Goal: Task Accomplishment & Management: Manage account settings

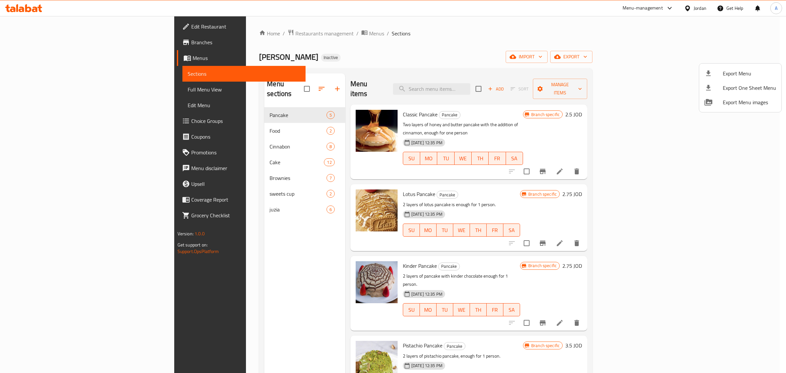
click at [715, 2] on div at bounding box center [393, 186] width 786 height 373
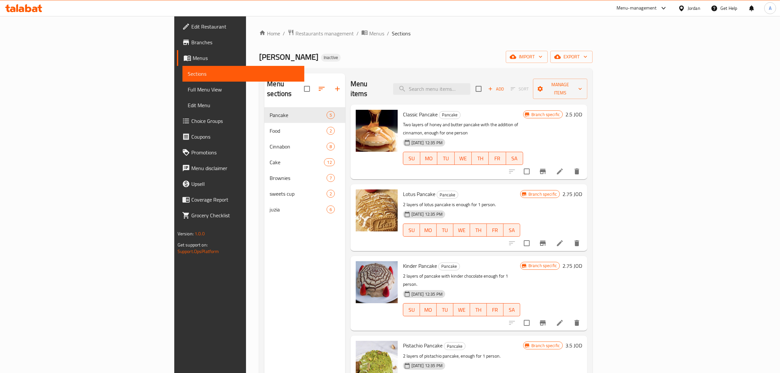
click at [703, 10] on div "Jordan" at bounding box center [689, 8] width 33 height 16
click at [687, 9] on div at bounding box center [683, 8] width 10 height 7
click at [613, 172] on div "[GEOGRAPHIC_DATA]" at bounding box center [629, 171] width 43 height 7
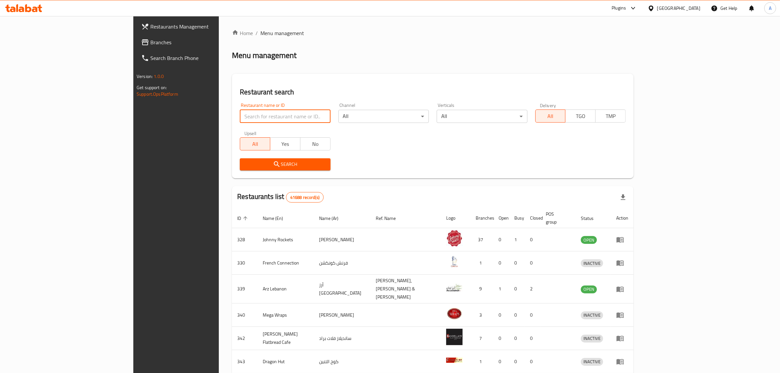
click at [240, 112] on input "search" at bounding box center [285, 116] width 90 height 13
paste input "Majd"
type input "Majd"
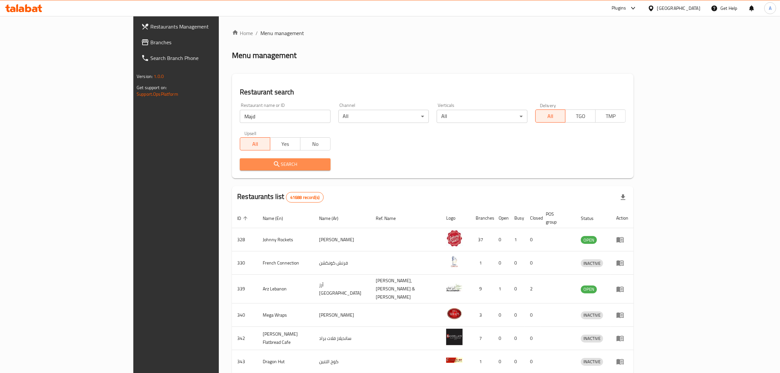
click at [245, 165] on span "Search" at bounding box center [285, 164] width 80 height 8
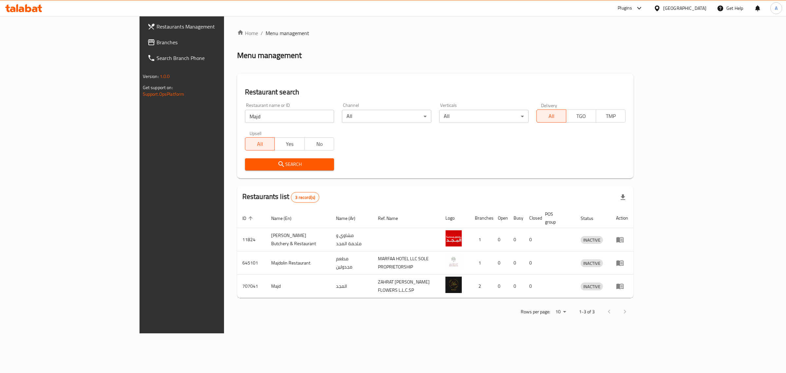
click at [157, 38] on span "Branches" at bounding box center [211, 42] width 109 height 8
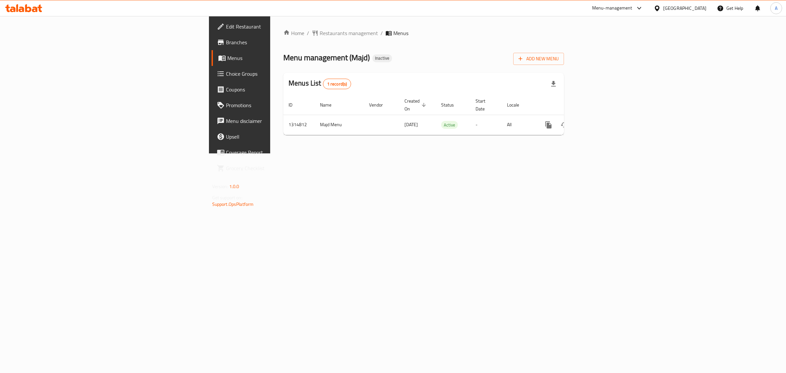
click at [212, 49] on link "Branches" at bounding box center [276, 42] width 129 height 16
click at [604, 120] on link "enhanced table" at bounding box center [596, 125] width 16 height 16
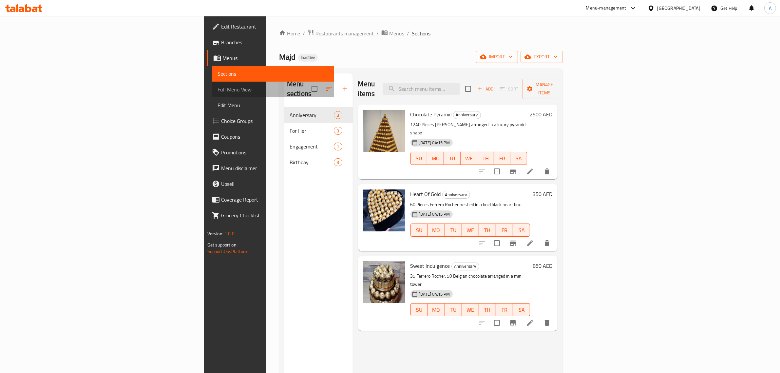
click at [218, 93] on span "Full Menu View" at bounding box center [274, 90] width 112 height 8
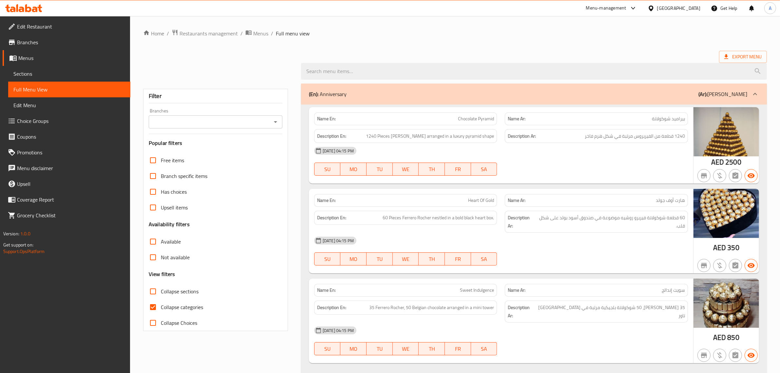
drag, startPoint x: 762, startPoint y: 80, endPoint x: 786, endPoint y: 124, distance: 49.7
click at [780, 124] on html "​ Menu-management United Arab Emirates Get Help A Edit Restaurant Branches Menu…" at bounding box center [390, 186] width 780 height 373
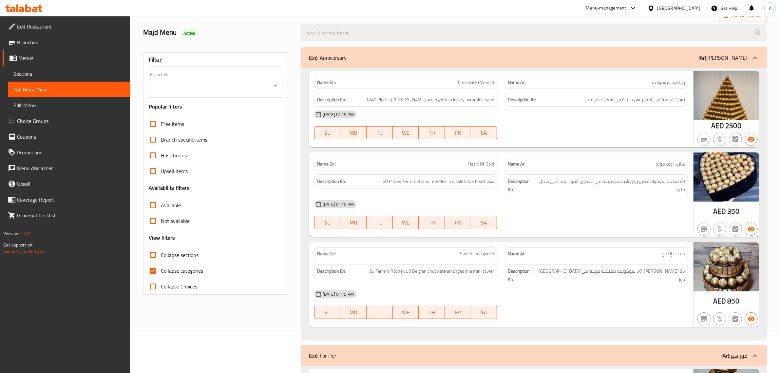
scroll to position [124, 0]
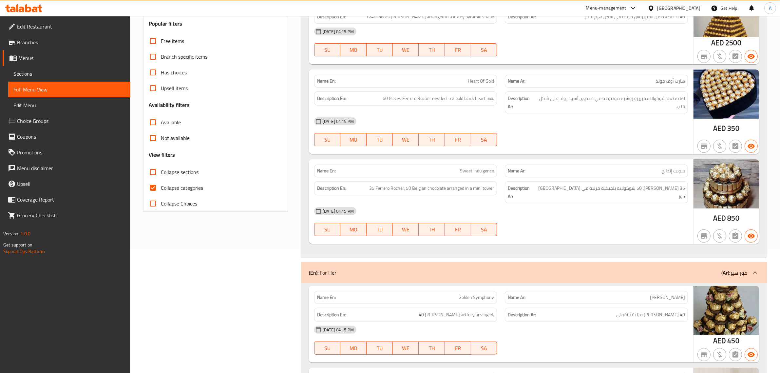
click at [469, 80] on span "Heart Of Gold" at bounding box center [481, 81] width 26 height 7
copy span "Heart Of Gold"
click at [470, 177] on div "Name En: Sweet Indulgence" at bounding box center [405, 170] width 183 height 13
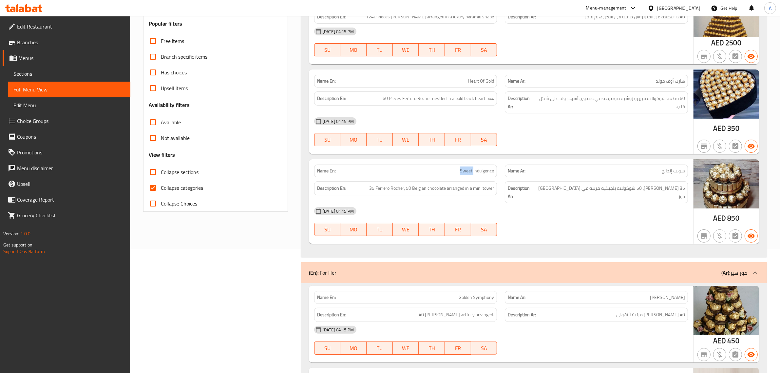
click at [470, 177] on div "Name En: Sweet Indulgence" at bounding box center [405, 170] width 183 height 13
copy span "Sweet Indulgence"
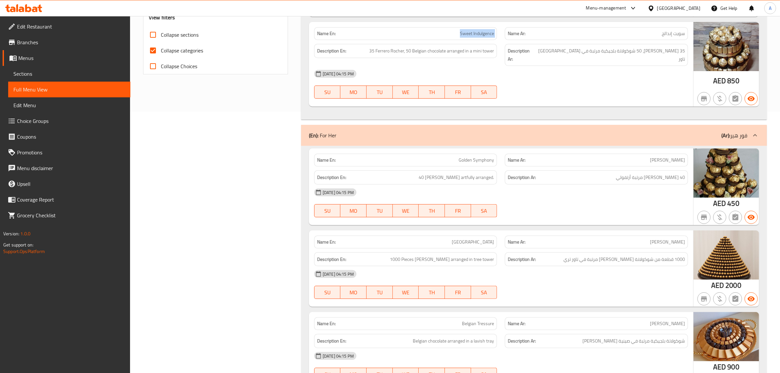
scroll to position [366, 0]
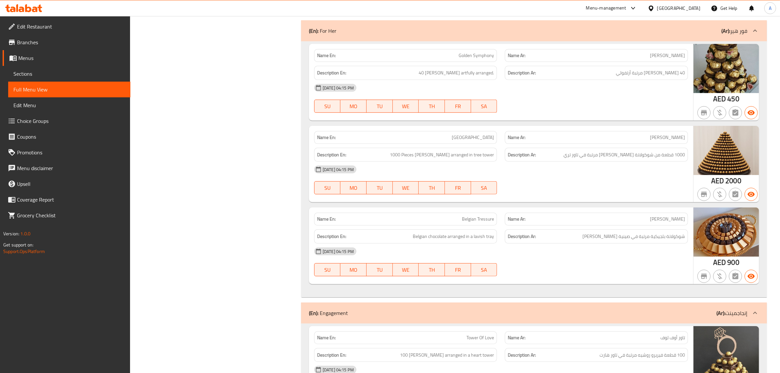
click at [472, 52] on span "Golden Symphony" at bounding box center [476, 55] width 35 height 7
click at [471, 52] on span "Golden Symphony" at bounding box center [476, 55] width 35 height 7
click at [682, 69] on span "40 [PERSON_NAME] مرتبة أرتفولي" at bounding box center [650, 73] width 69 height 8
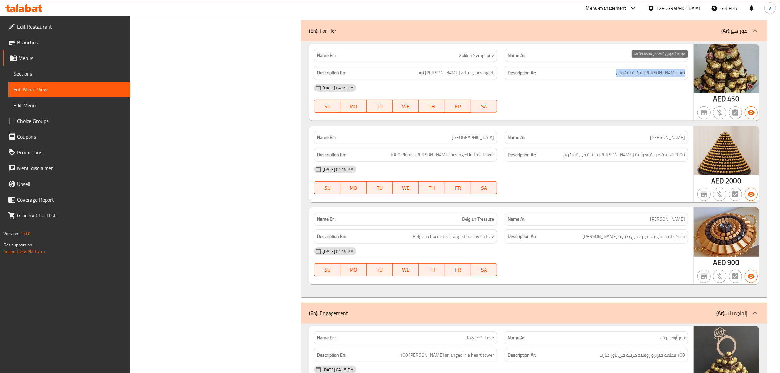
click at [682, 69] on span "40 [PERSON_NAME] مرتبة أرتفولي" at bounding box center [650, 73] width 69 height 8
click at [407, 53] on div "Name En: Golden Symphony" at bounding box center [405, 55] width 183 height 13
click at [471, 80] on div "[DATE] 04:15 PM" at bounding box center [501, 88] width 382 height 16
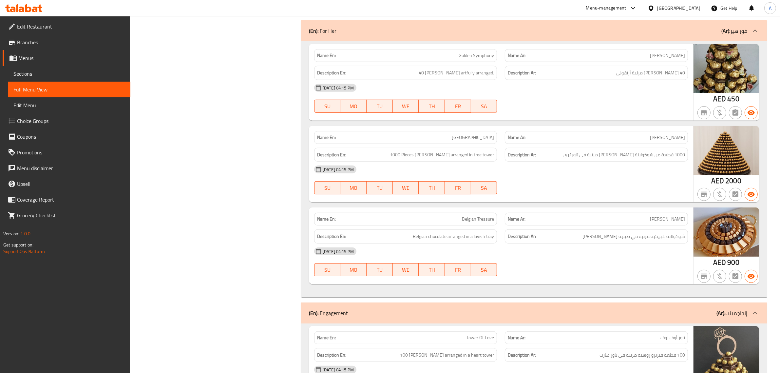
click at [471, 80] on div "[DATE] 04:15 PM" at bounding box center [501, 88] width 382 height 16
click at [469, 69] on span "40 [PERSON_NAME] artfully arranged." at bounding box center [456, 73] width 75 height 8
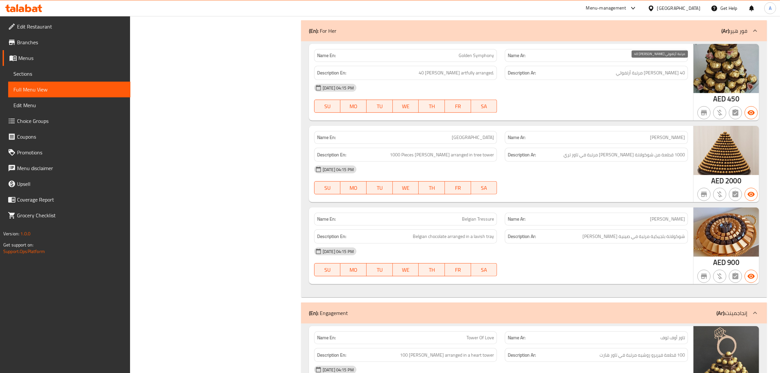
click at [659, 69] on span "40 [PERSON_NAME] مرتبة أرتفولي" at bounding box center [650, 73] width 69 height 8
click at [466, 69] on span "40 [PERSON_NAME] artfully arranged." at bounding box center [456, 73] width 75 height 8
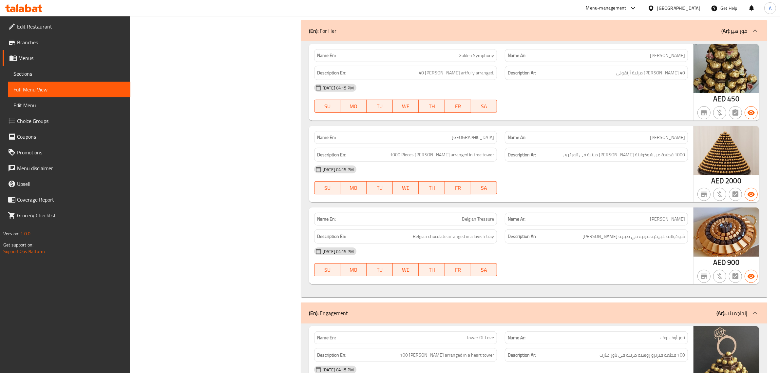
click at [659, 69] on span "40 [PERSON_NAME] مرتبة أرتفولي" at bounding box center [650, 73] width 69 height 8
click at [495, 62] on div "Description En: 40 Ferrero Rocher artfully arranged." at bounding box center [405, 73] width 191 height 22
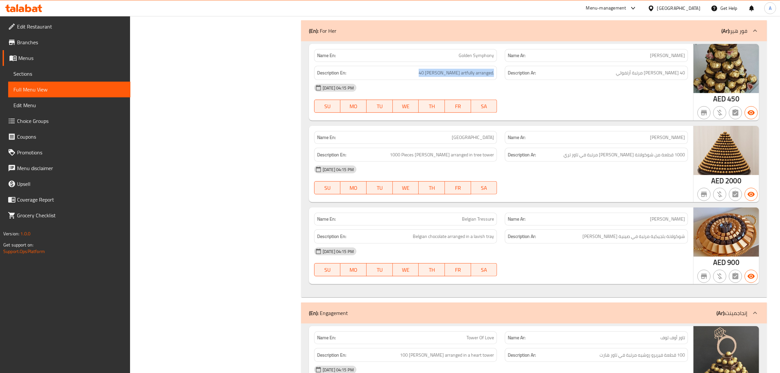
click at [495, 62] on div "Description En: 40 Ferrero Rocher artfully arranged." at bounding box center [405, 73] width 191 height 22
click at [667, 80] on div "[DATE] 04:15 PM" at bounding box center [501, 88] width 382 height 16
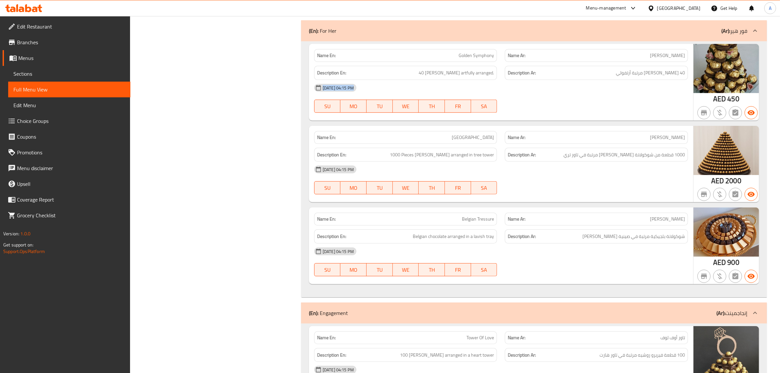
click at [667, 80] on div "[DATE] 04:15 PM" at bounding box center [501, 88] width 382 height 16
click at [459, 69] on span "40 [PERSON_NAME] artfully arranged." at bounding box center [456, 73] width 75 height 8
click at [506, 66] on div "Description Ar: 40 فيريرو روشيه مرتبة أرتفولي" at bounding box center [596, 73] width 183 height 14
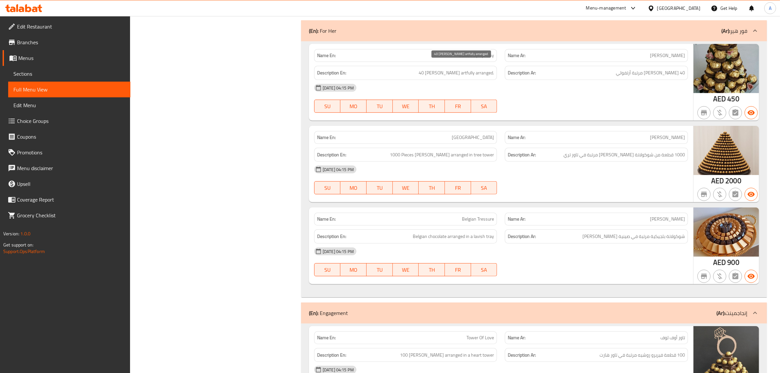
click at [470, 69] on span "40 [PERSON_NAME] artfully arranged." at bounding box center [456, 73] width 75 height 8
click at [498, 65] on div "Description En: 40 Ferrero Rocher artfully arranged." at bounding box center [405, 73] width 191 height 22
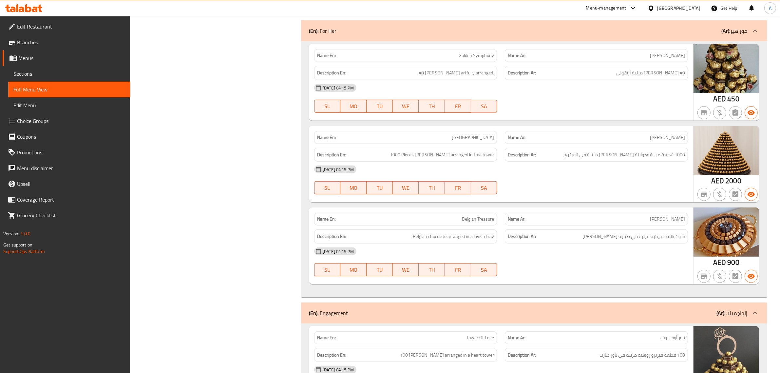
click at [618, 66] on div "Description Ar: 40 فيريرو روشيه مرتبة أرتفولي" at bounding box center [596, 73] width 183 height 14
click at [461, 69] on span "40 [PERSON_NAME] artfully arranged." at bounding box center [456, 73] width 75 height 8
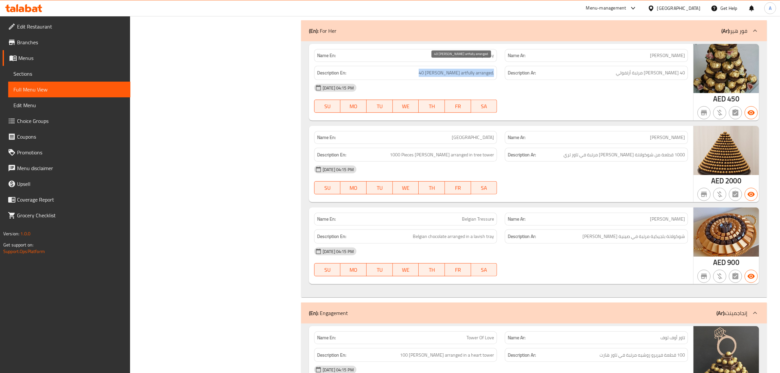
click at [461, 69] on span "40 [PERSON_NAME] artfully arranged." at bounding box center [456, 73] width 75 height 8
click at [598, 69] on h6 "Description Ar: 40 فيريرو روشيه مرتبة أرتفولي" at bounding box center [596, 73] width 177 height 8
click at [472, 69] on span "40 [PERSON_NAME] artfully arranged." at bounding box center [456, 73] width 75 height 8
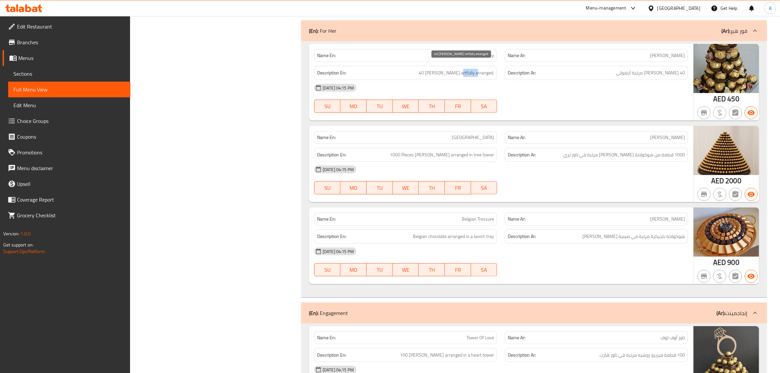
click at [472, 69] on span "40 [PERSON_NAME] artfully arranged." at bounding box center [456, 73] width 75 height 8
copy span "40 [PERSON_NAME] artfully arranged."
click at [455, 62] on div "Description En: 40 Ferrero Rocher artfully arranged." at bounding box center [405, 73] width 191 height 22
click at [455, 52] on p "Name En: Golden Symphony" at bounding box center [405, 55] width 177 height 7
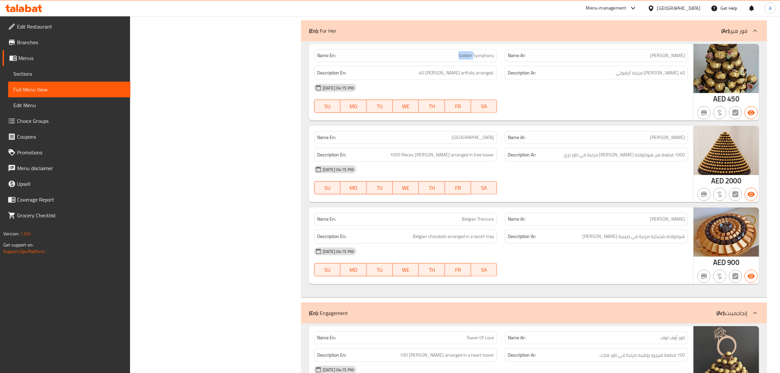
click at [455, 52] on p "Name En: Golden Symphony" at bounding box center [405, 55] width 177 height 7
copy span "Golden Symphony"
click at [507, 135] on div "Name Ar: تاور فيريرو" at bounding box center [596, 137] width 183 height 13
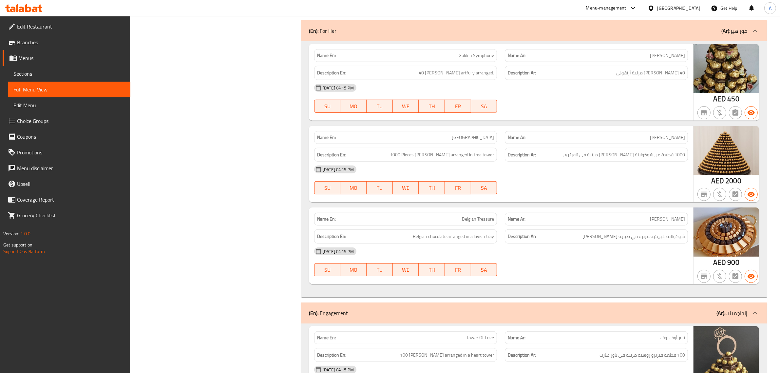
click at [467, 134] on span "[GEOGRAPHIC_DATA]" at bounding box center [473, 137] width 42 height 7
click at [662, 134] on p "Name Ar: تاور فيريرو" at bounding box center [596, 137] width 177 height 7
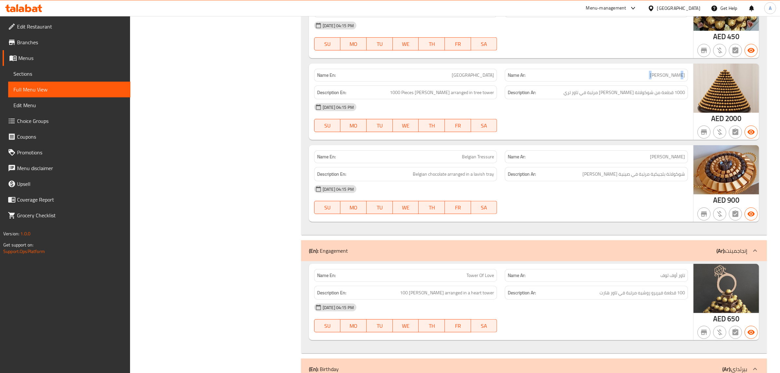
scroll to position [415, 0]
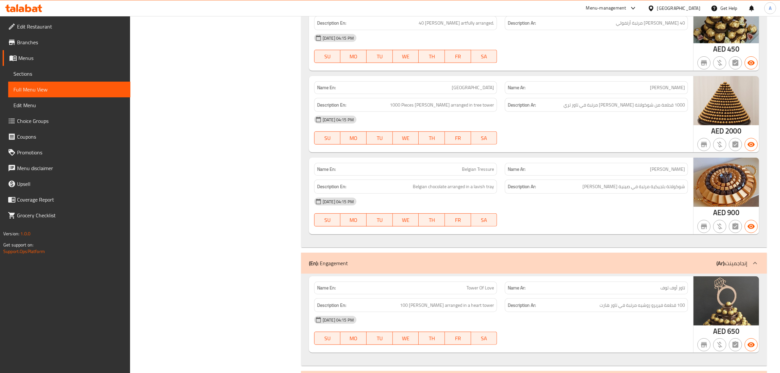
click at [389, 98] on div "Description En: 1000 Pieces Ferrero Rocher arranged in tree tower" at bounding box center [405, 105] width 183 height 14
click at [648, 103] on div "Description Ar: 1000 قطعة من شوكولاتة فيريرو روشيه مرتبة في تاور تري" at bounding box center [596, 105] width 183 height 14
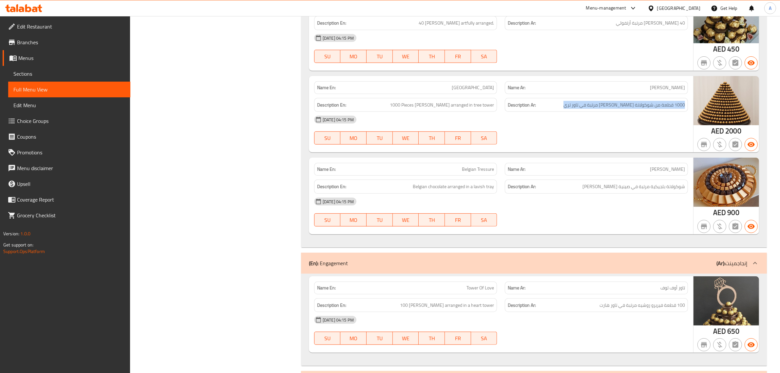
click at [648, 103] on div "Description Ar: 1000 قطعة من شوكولاتة فيريرو روشيه مرتبة في تاور تري" at bounding box center [596, 105] width 183 height 14
click at [482, 84] on span "[GEOGRAPHIC_DATA]" at bounding box center [473, 87] width 42 height 7
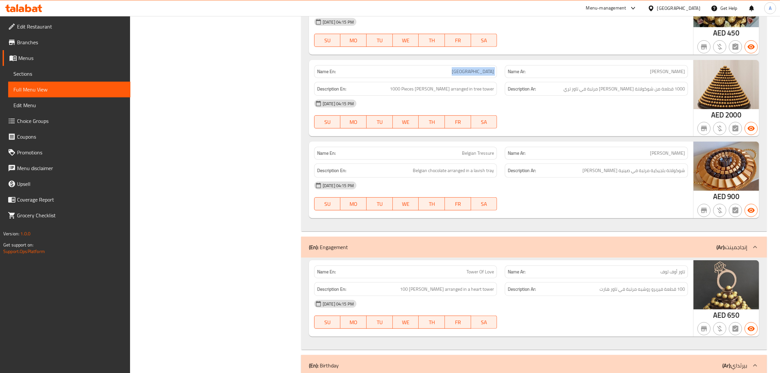
scroll to position [449, 0]
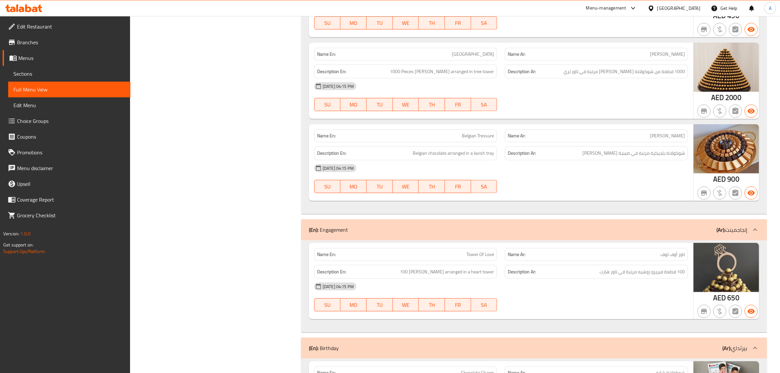
click at [641, 113] on div "Name En: Golden Symphony Name Ar: جولدن سيمفوني Description En: 40 Ferrero Roch…" at bounding box center [534, 86] width 466 height 256
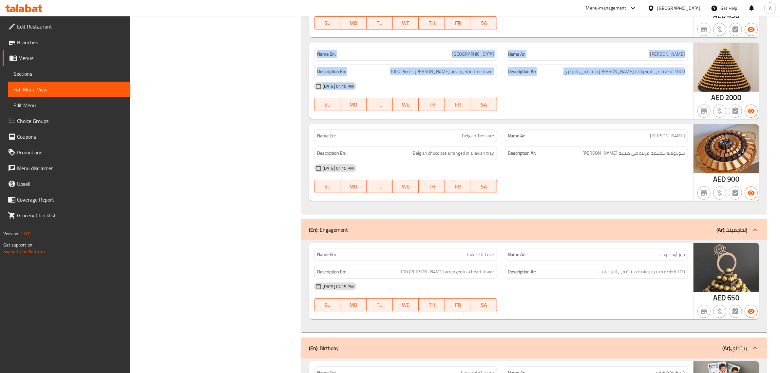
click at [641, 113] on div "Name En: Golden Symphony Name Ar: جولدن سيمفوني Description En: 40 Ferrero Roch…" at bounding box center [534, 86] width 466 height 256
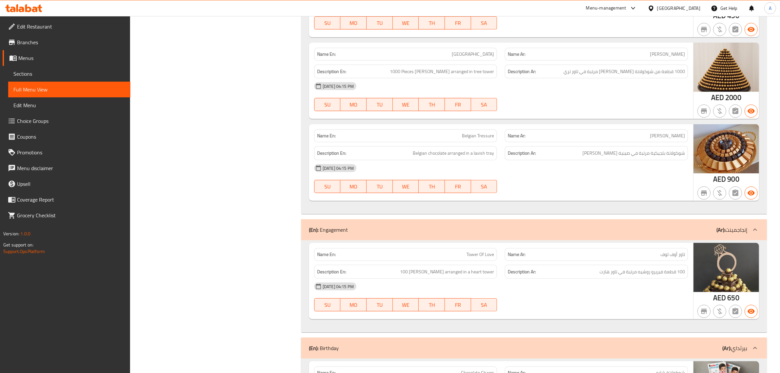
click at [457, 146] on div "Description En: Belgian chocolate arranged in a lavish tray" at bounding box center [405, 153] width 183 height 14
click at [471, 132] on span "Belgian Tressure" at bounding box center [478, 135] width 32 height 7
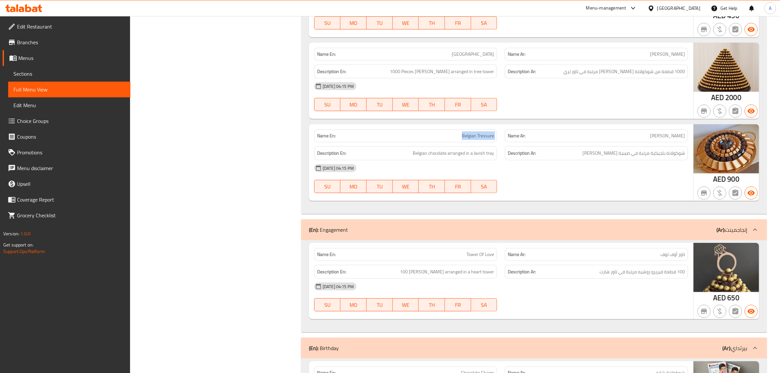
click at [471, 132] on span "Belgian Tressure" at bounding box center [478, 135] width 32 height 7
click at [644, 146] on div "Description Ar: شوكولاتة بلجيكية مرتبة في صينية لافيش" at bounding box center [596, 153] width 183 height 14
click at [484, 149] on span "Belgian chocolate arranged in a lavish tray" at bounding box center [453, 153] width 81 height 8
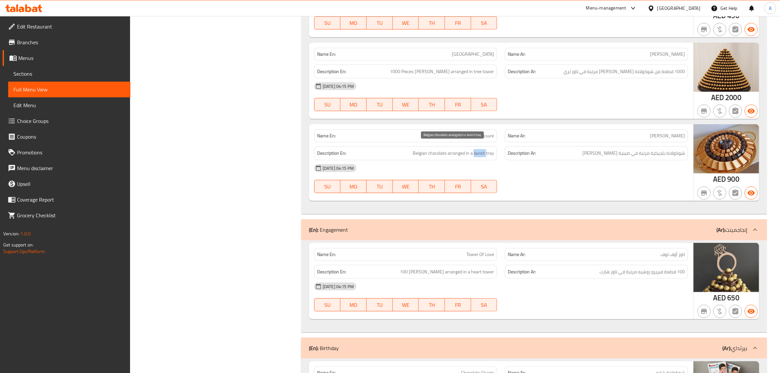
click at [484, 149] on span "Belgian chocolate arranged in a lavish tray" at bounding box center [453, 153] width 81 height 8
click at [608, 152] on div "Description Ar: شوكولاتة بلجيكية مرتبة في صينية لافيش" at bounding box center [596, 153] width 183 height 14
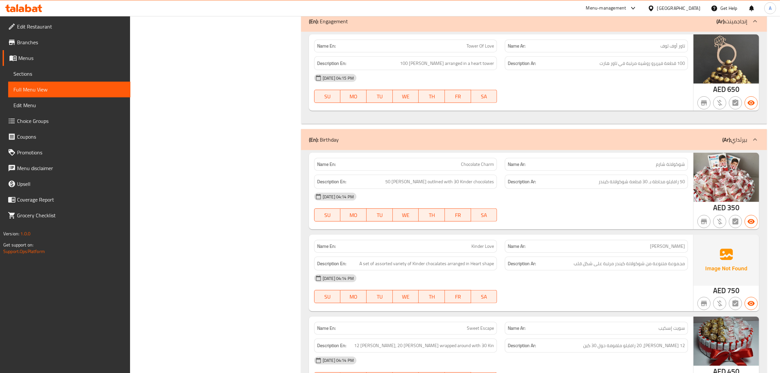
scroll to position [619, 0]
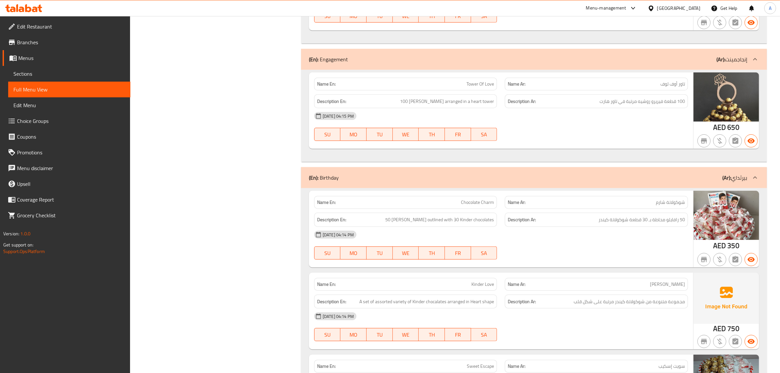
click at [451, 74] on div "Name En: Tower Of Love" at bounding box center [405, 84] width 191 height 21
click at [627, 90] on div "Description Ar: 100 قطعة فيريرو روشيه مرتبة في تاور هارت" at bounding box center [596, 101] width 191 height 22
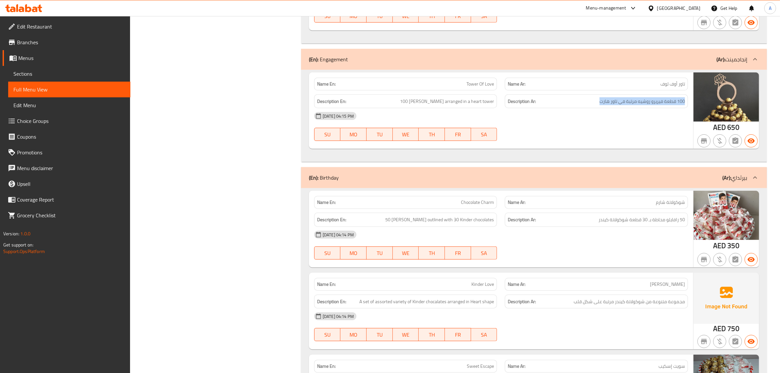
click at [627, 90] on div "Description Ar: 100 قطعة فيريرو روشيه مرتبة في تاور هارت" at bounding box center [596, 101] width 191 height 22
click at [481, 81] on span "Tower Of Love" at bounding box center [481, 84] width 28 height 7
copy span "Tower Of Love"
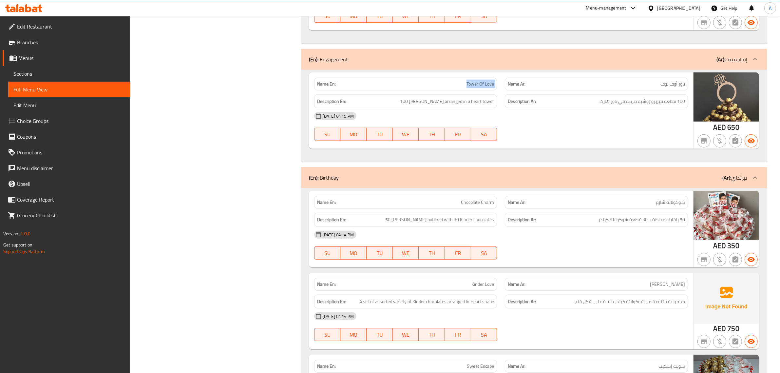
scroll to position [698, 0]
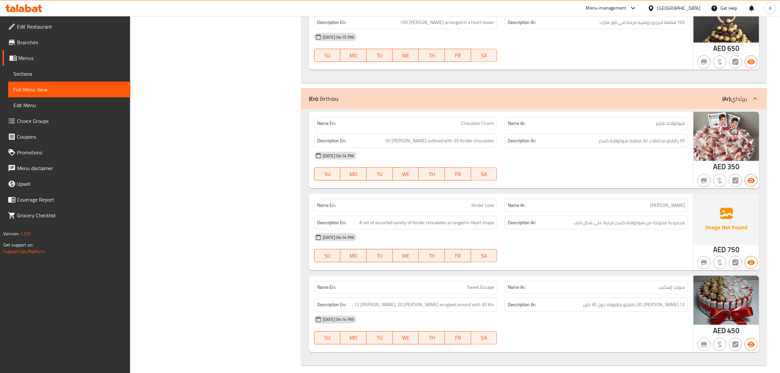
click at [461, 120] on span "Chocolate Charm" at bounding box center [477, 123] width 33 height 7
click at [588, 121] on p "Name Ar: شوكولاتة شارم" at bounding box center [596, 123] width 177 height 7
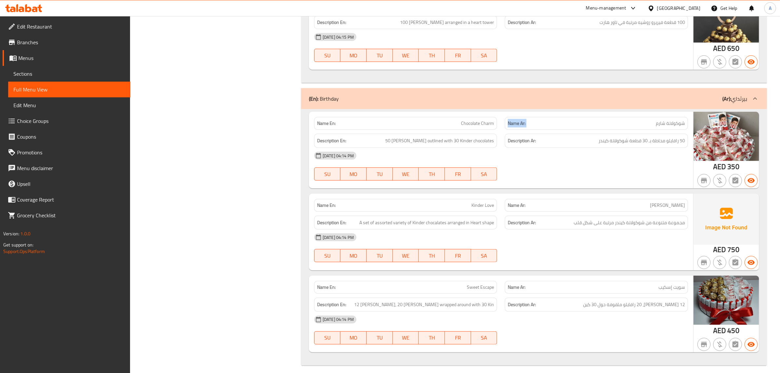
click at [588, 121] on p "Name Ar: شوكولاتة شارم" at bounding box center [596, 123] width 177 height 7
click at [634, 130] on div "Description Ar: 50 رافايلو محاطة بـ 30 قطعة شوكولاتة كيندر" at bounding box center [596, 141] width 191 height 22
click at [585, 199] on div "Name Ar: كيندر لوف" at bounding box center [596, 205] width 183 height 13
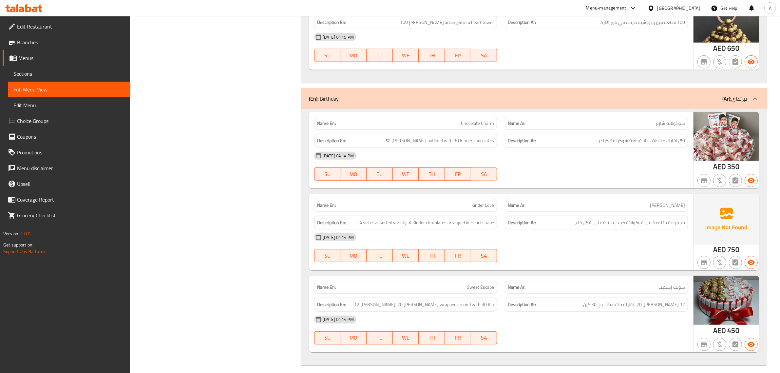
click at [585, 199] on div "Name Ar: كيندر لوف" at bounding box center [596, 205] width 183 height 13
click at [423, 203] on p "Name En: Kinder Love" at bounding box center [405, 205] width 177 height 7
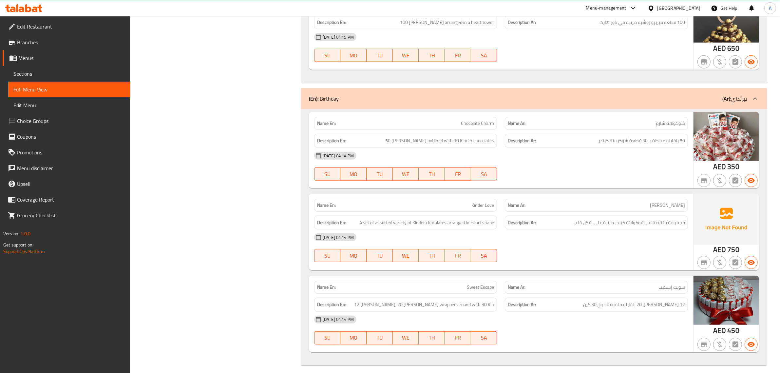
click at [426, 219] on span "A set of assorted variety of Kinder chocalates arranged in Heart shape" at bounding box center [426, 223] width 135 height 8
click at [609, 294] on div "Description Ar: 12 فيريرو روشيه، 20 رافايلو ملفوفة حول 30 كين" at bounding box center [596, 305] width 191 height 22
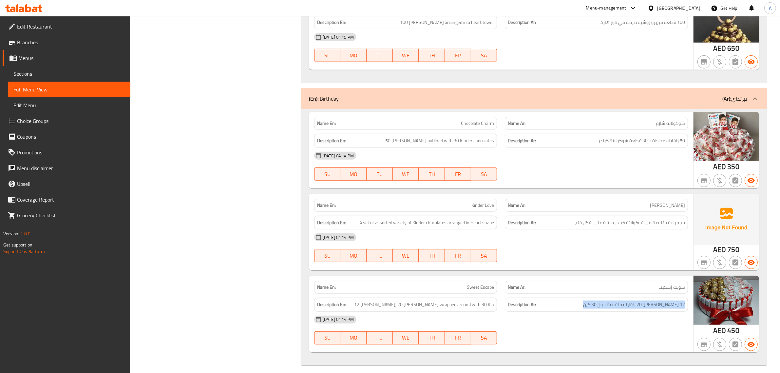
click at [609, 294] on div "Description Ar: 12 فيريرو روشيه، 20 رافايلو ملفوفة حول 30 كين" at bounding box center [596, 305] width 191 height 22
click at [472, 284] on span "Sweet Escape" at bounding box center [480, 287] width 27 height 7
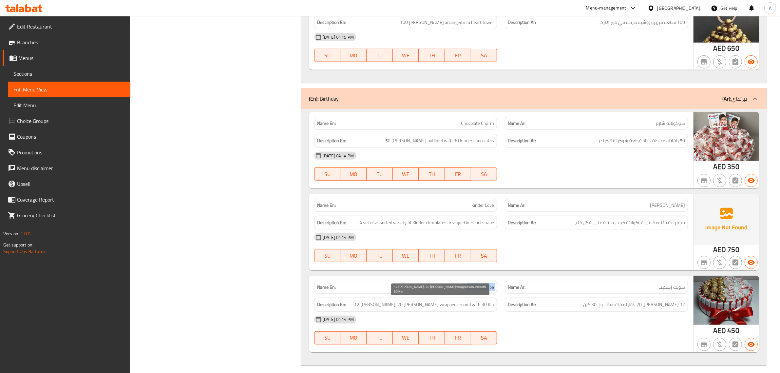
click at [472, 300] on span "12 [PERSON_NAME], 20 [PERSON_NAME] wrapped around with 30 Kin" at bounding box center [424, 304] width 140 height 8
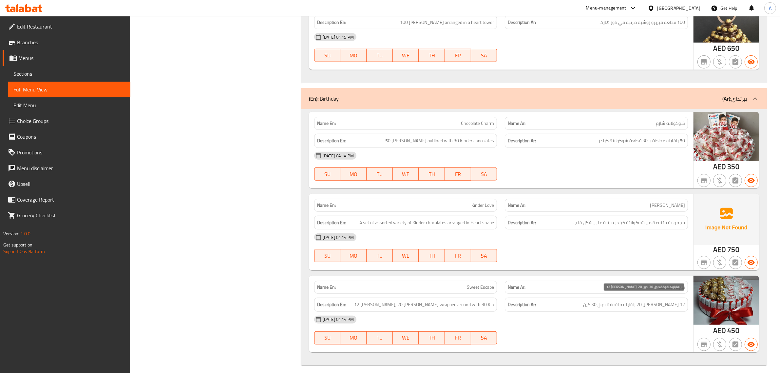
click at [616, 301] on span "12 [PERSON_NAME]، 20 رافايلو ملفوفة حول 30 كين" at bounding box center [634, 304] width 102 height 8
click at [483, 300] on span "12 [PERSON_NAME], 20 [PERSON_NAME] wrapped around with 30 Kin" at bounding box center [424, 304] width 140 height 8
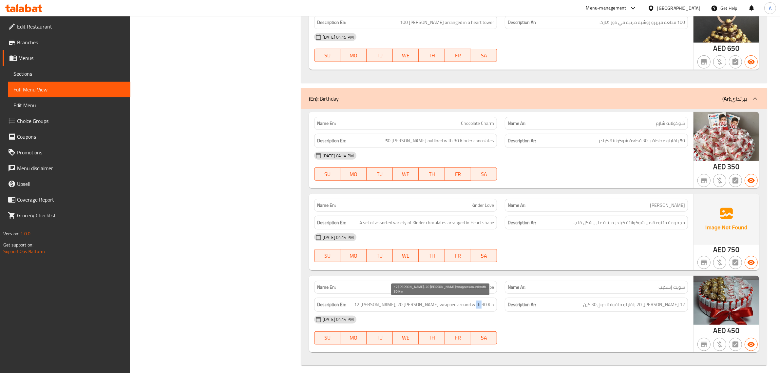
click at [483, 300] on span "12 [PERSON_NAME], 20 [PERSON_NAME] wrapped around with 30 Kin" at bounding box center [424, 304] width 140 height 8
click at [649, 301] on span "12 [PERSON_NAME]، 20 رافايلو ملفوفة حول 30 كين" at bounding box center [634, 304] width 102 height 8
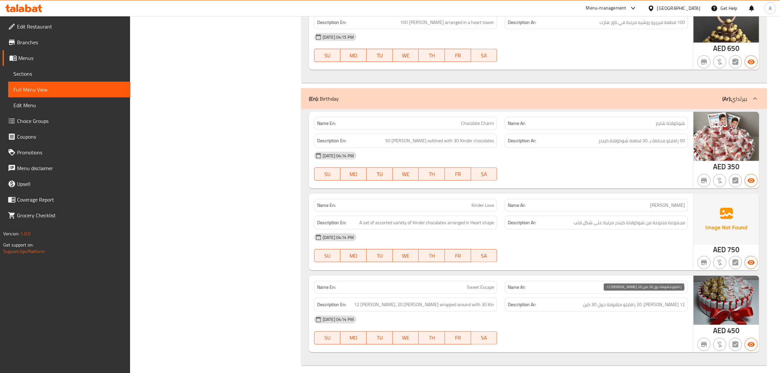
click at [648, 300] on span "12 [PERSON_NAME]، 20 رافايلو ملفوفة حول 30 كين" at bounding box center [634, 304] width 102 height 8
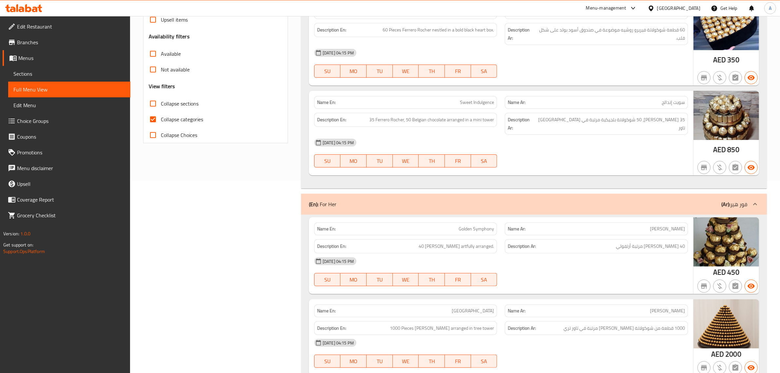
scroll to position [0, 0]
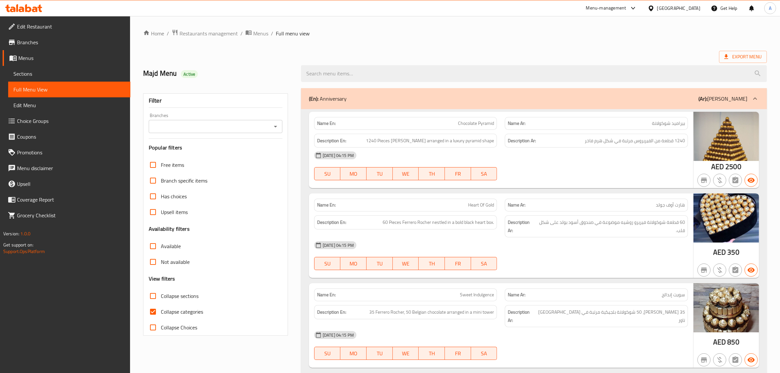
click at [32, 48] on link "Branches" at bounding box center [67, 42] width 128 height 16
click at [67, 77] on span "Sections" at bounding box center [69, 74] width 112 height 8
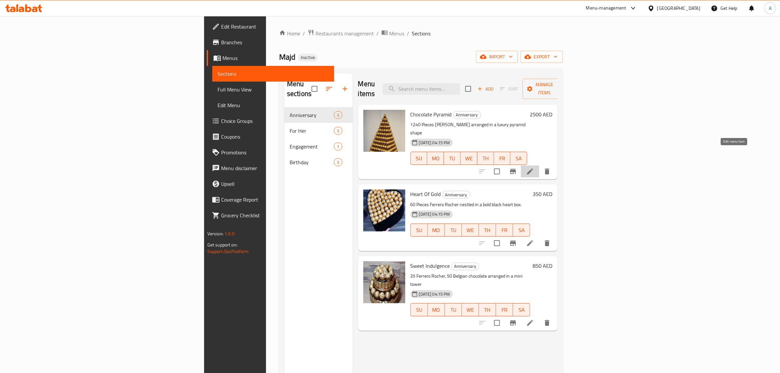
click at [533, 168] on icon at bounding box center [530, 171] width 6 height 6
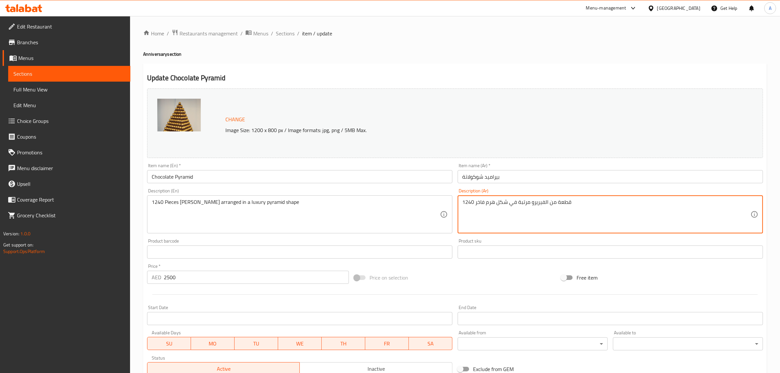
type textarea "1240 قطعة من الفيريرو مرتبة في شكل هرم فاخر"
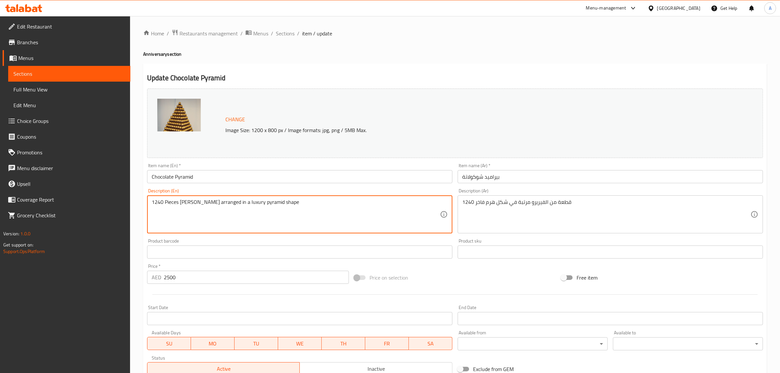
click at [232, 215] on textarea "1240 Pieces [PERSON_NAME] arranged in a luxury pyramid shape" at bounding box center [296, 214] width 288 height 31
click at [238, 212] on textarea "1240 Pieces [PERSON_NAME] arranged in a luxury pyramid shape" at bounding box center [296, 214] width 288 height 31
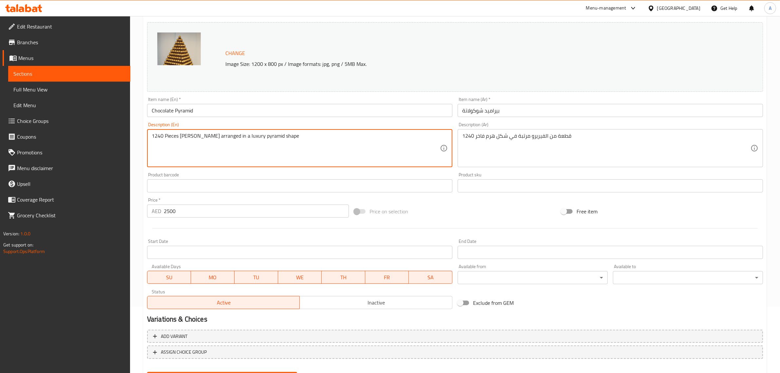
scroll to position [99, 0]
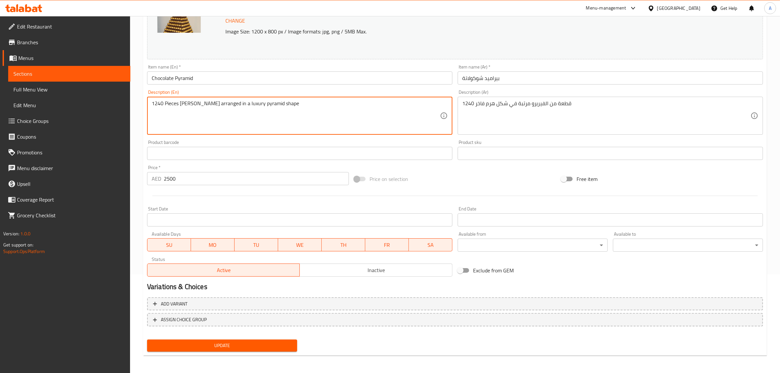
click at [215, 350] on button "Update" at bounding box center [222, 345] width 150 height 12
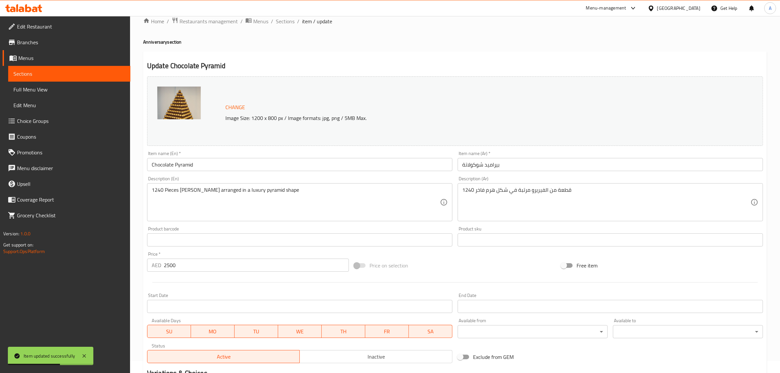
scroll to position [0, 0]
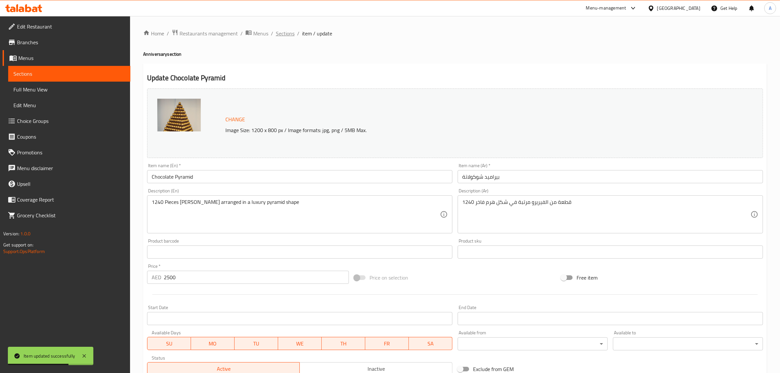
click at [283, 34] on span "Sections" at bounding box center [285, 33] width 19 height 8
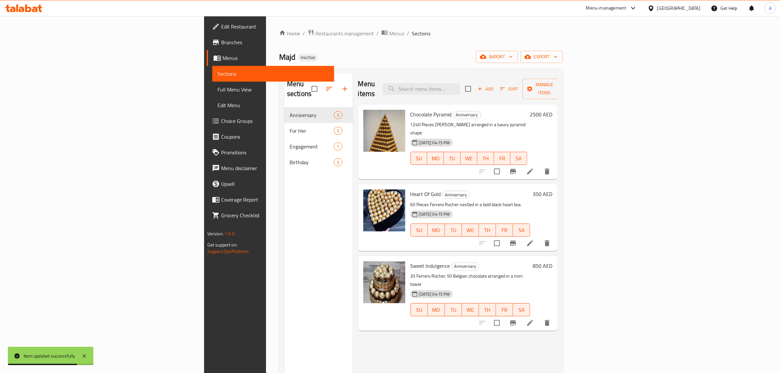
click at [507, 90] on div "Menu items Add Sort Manage items" at bounding box center [458, 88] width 200 height 31
click at [460, 83] on input "search" at bounding box center [421, 88] width 77 height 11
paste input "Heart Of Gold"
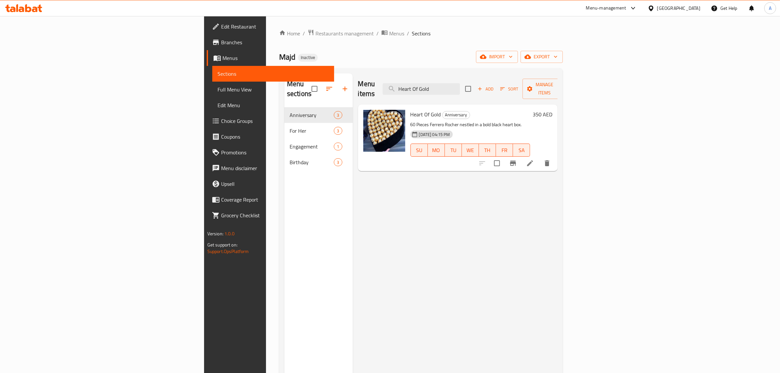
type input "Heart Of Gold"
click at [534, 159] on icon at bounding box center [530, 163] width 8 height 8
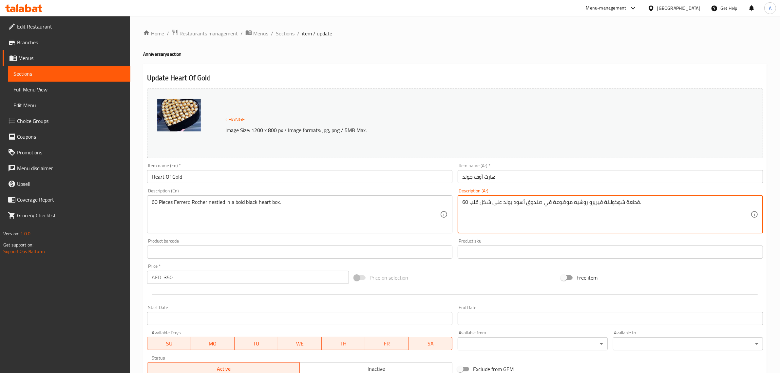
click at [613, 202] on textarea "60 قطعة شوكولاتة فيريرو روشيه موضوعة في صندوق أسود بولد على شكل قلب." at bounding box center [606, 214] width 288 height 31
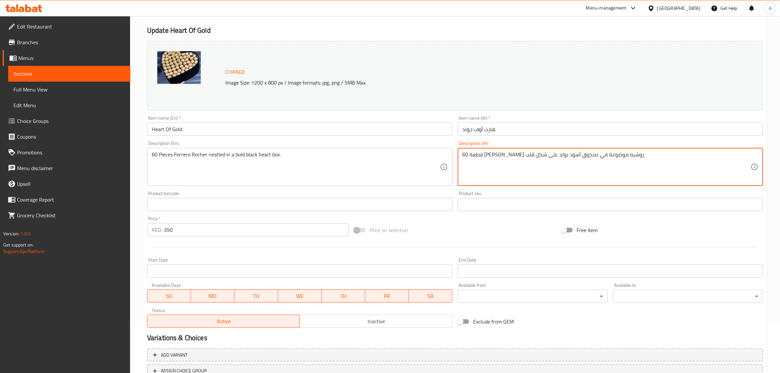
scroll to position [99, 0]
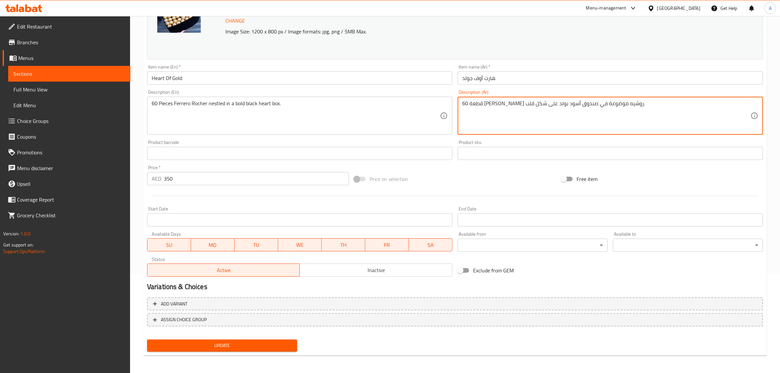
type textarea "60 قطعة [PERSON_NAME] روشيه موضوعة في صندوق أسود بولد على شكل قلب."
click at [233, 344] on span "Update" at bounding box center [222, 345] width 140 height 8
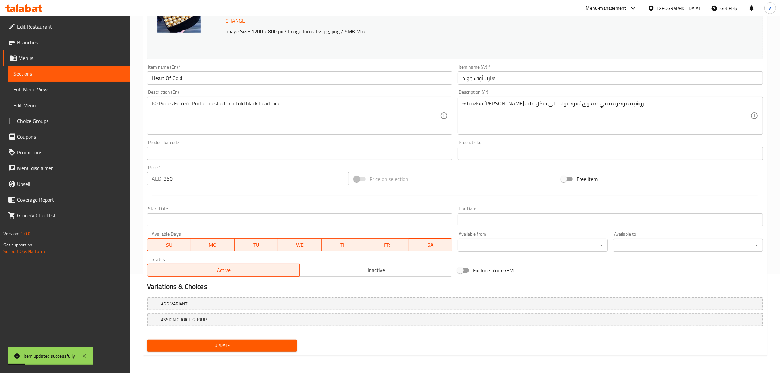
scroll to position [0, 0]
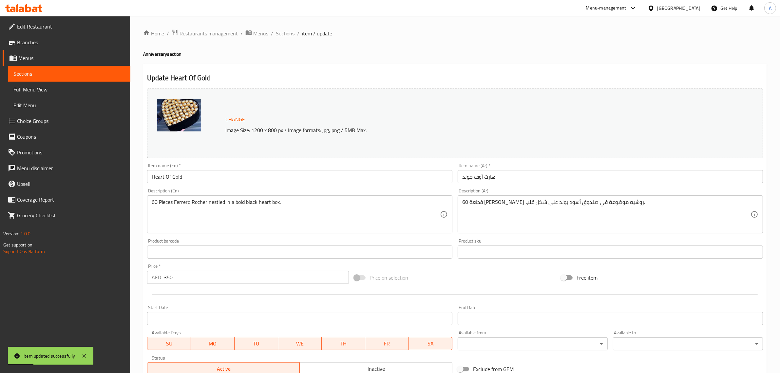
click at [276, 35] on span "Sections" at bounding box center [285, 33] width 19 height 8
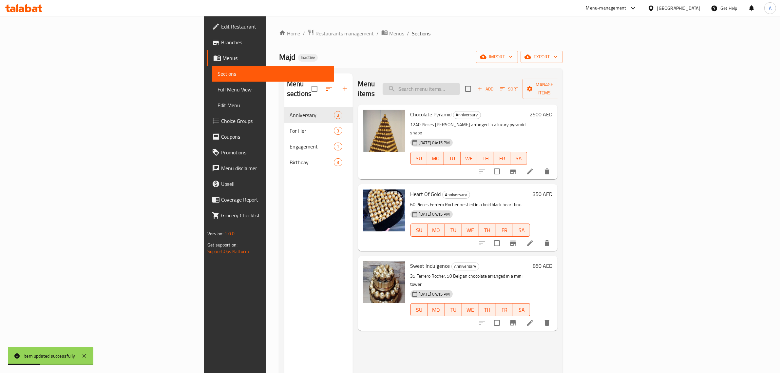
click at [460, 83] on input "search" at bounding box center [421, 88] width 77 height 11
paste input "Sweet Indulgence"
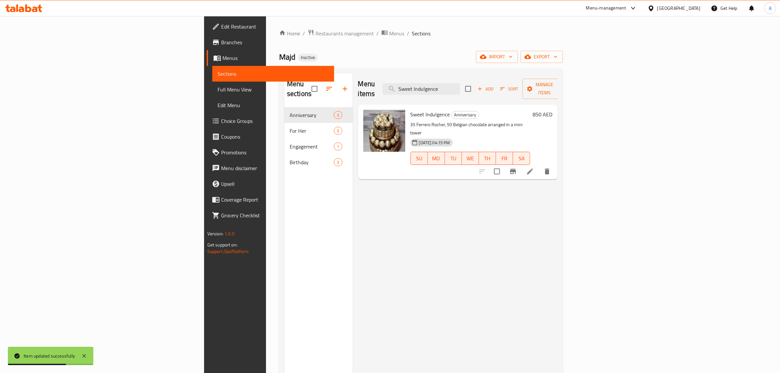
type input "Sweet Indulgence"
click at [539, 165] on li at bounding box center [530, 171] width 18 height 12
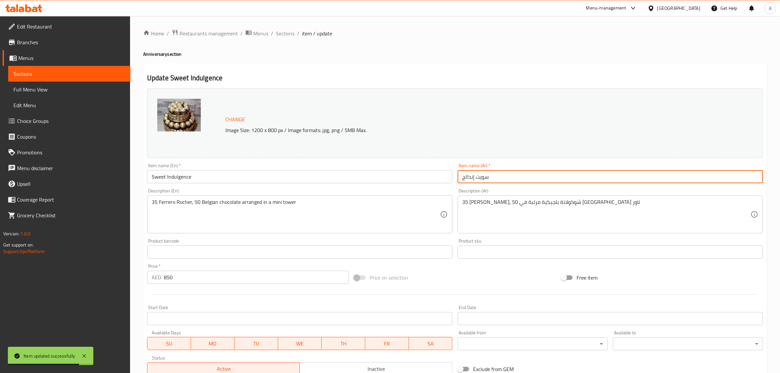
click at [549, 178] on input "سويت إندالج" at bounding box center [610, 176] width 305 height 13
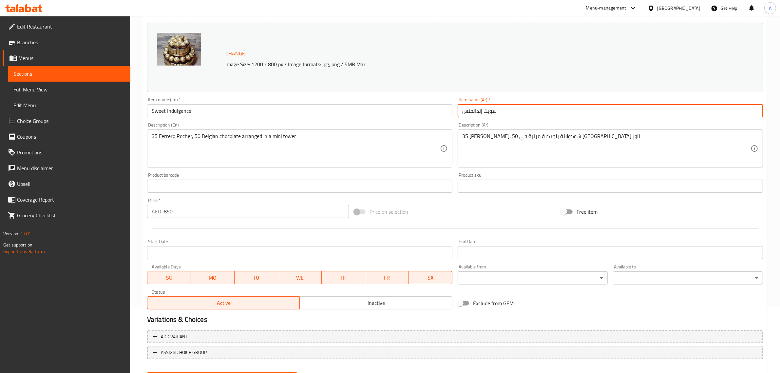
scroll to position [99, 0]
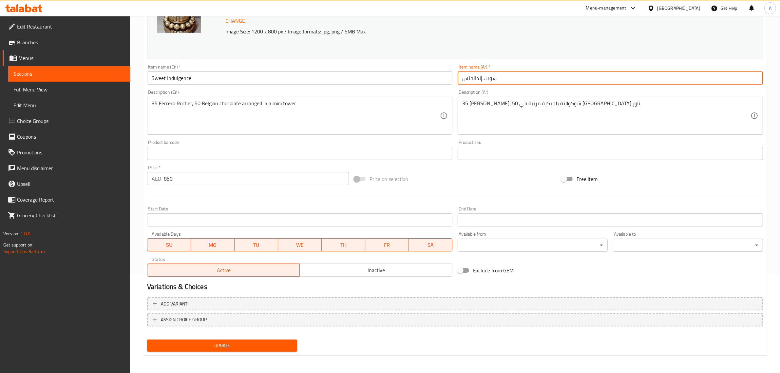
type input "سويت إندالجنس"
click at [211, 349] on button "Update" at bounding box center [222, 345] width 150 height 12
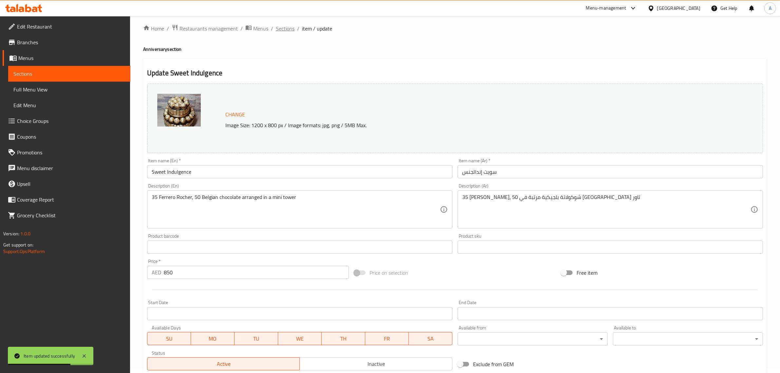
scroll to position [4, 0]
click at [280, 29] on span "Sections" at bounding box center [285, 30] width 19 height 8
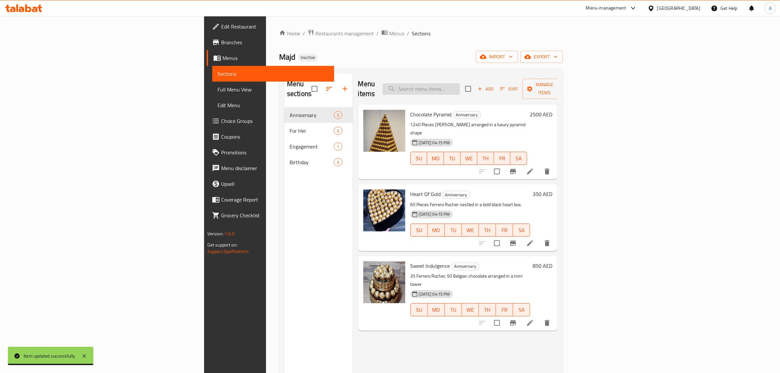
click at [460, 84] on input "search" at bounding box center [421, 88] width 77 height 11
paste input "Golden Symphony"
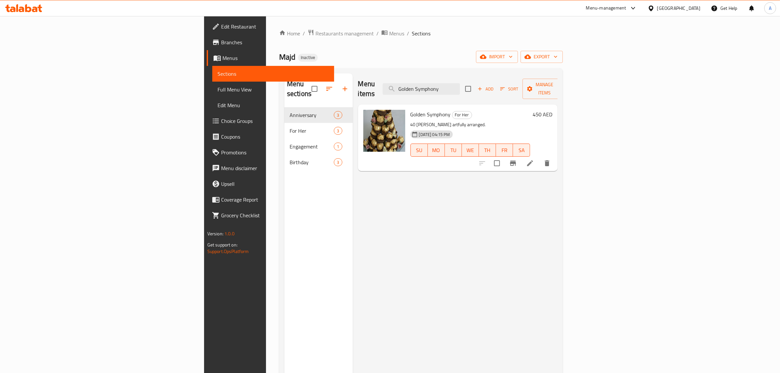
type input "Golden Symphony"
click at [534, 159] on icon at bounding box center [530, 163] width 8 height 8
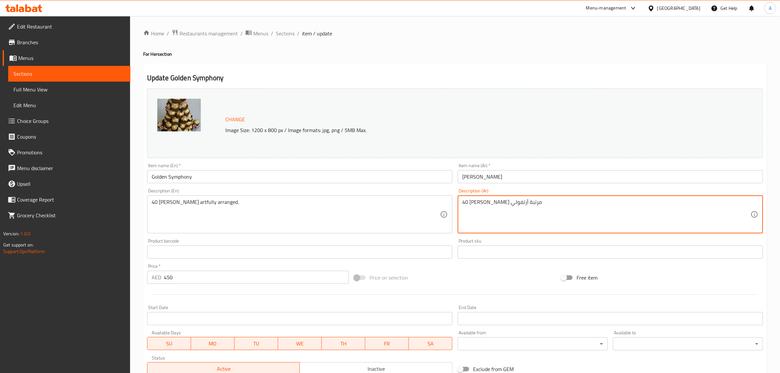
click at [482, 200] on textarea "40 [PERSON_NAME] مرتبة أرتفولي" at bounding box center [606, 214] width 288 height 31
paste textarea "براعة"
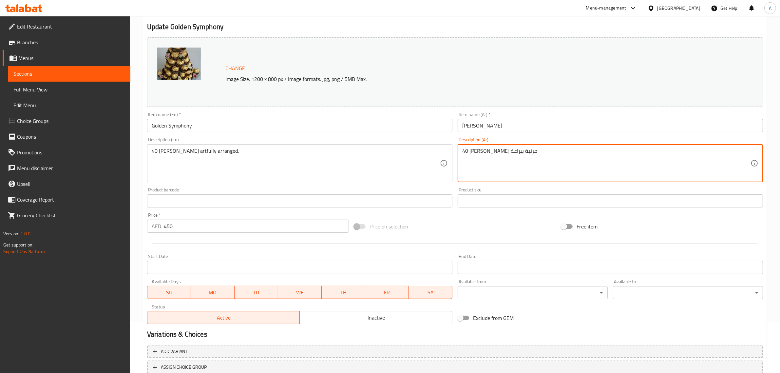
scroll to position [99, 0]
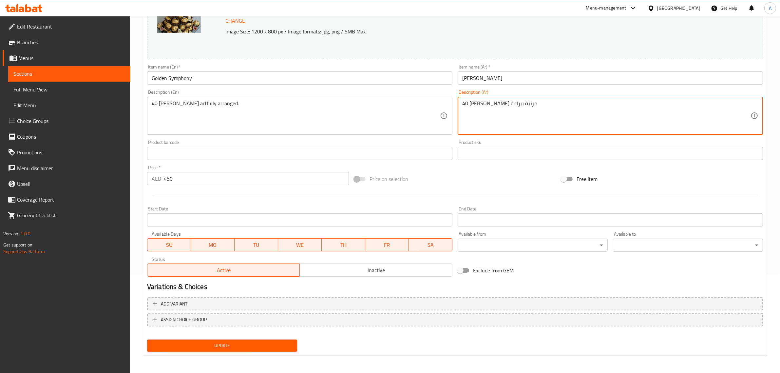
type textarea "40 [PERSON_NAME] مرتبة ببراعة"
click at [244, 347] on span "Update" at bounding box center [222, 345] width 140 height 8
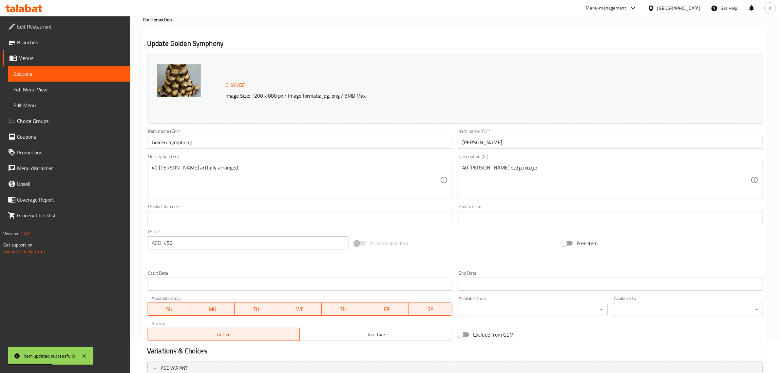
scroll to position [13, 0]
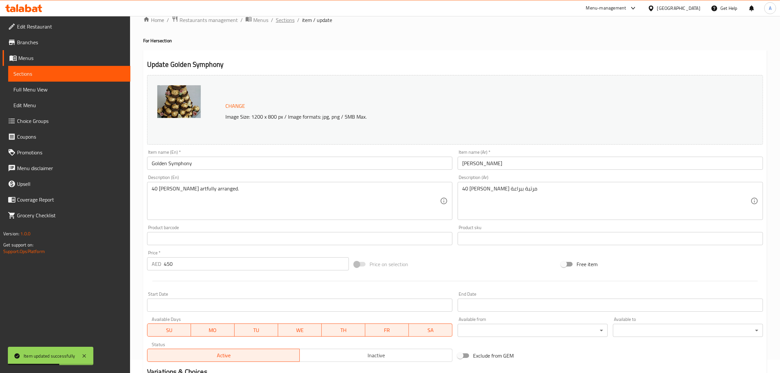
click at [285, 17] on span "Sections" at bounding box center [285, 20] width 19 height 8
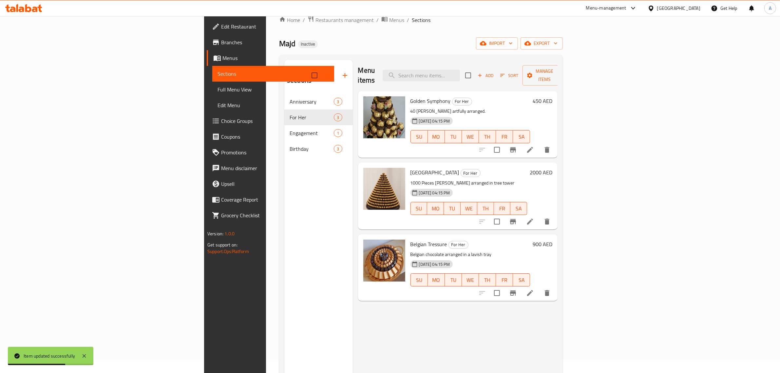
click at [498, 78] on div "Menu items Add Sort Manage items" at bounding box center [458, 75] width 200 height 31
click at [460, 70] on input "search" at bounding box center [421, 75] width 77 height 11
paste input "Tower Of Love"
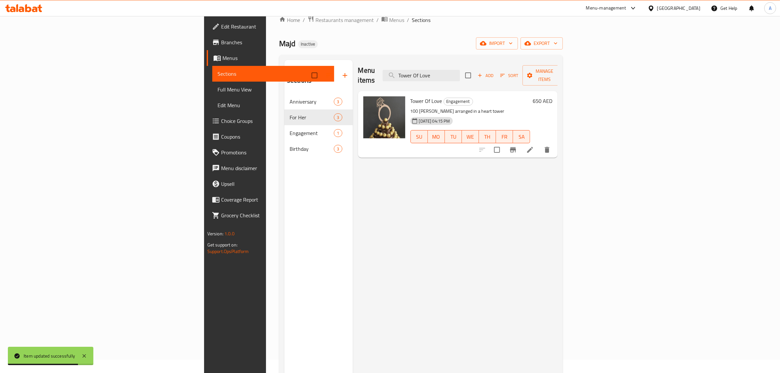
type input "Tower Of Love"
click at [539, 144] on li at bounding box center [530, 150] width 18 height 12
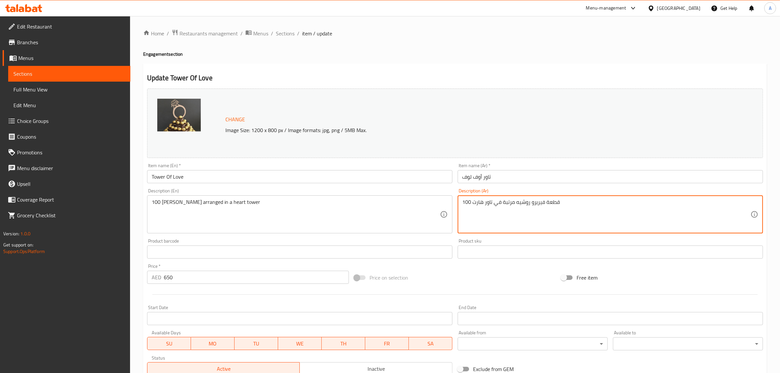
click at [551, 205] on textarea "100 قطعة فيريرو روشيه مرتبة في تاور هارت" at bounding box center [606, 214] width 288 height 31
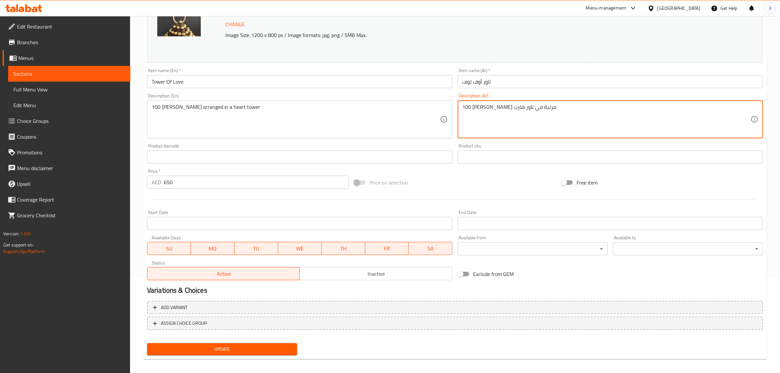
scroll to position [99, 0]
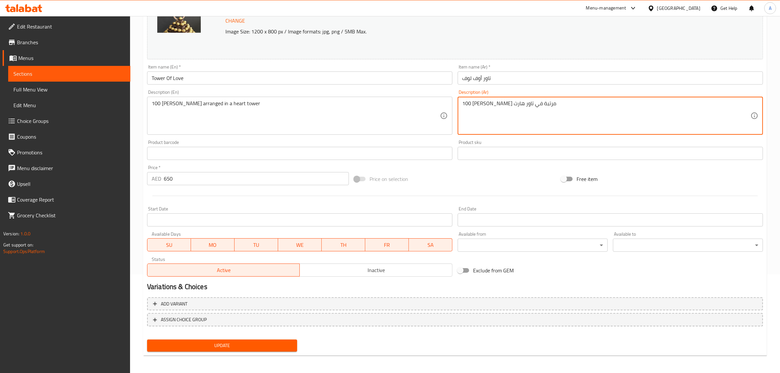
type textarea "100 [PERSON_NAME] مرتبة في تاور هارت"
click at [254, 332] on nav at bounding box center [455, 331] width 616 height 5
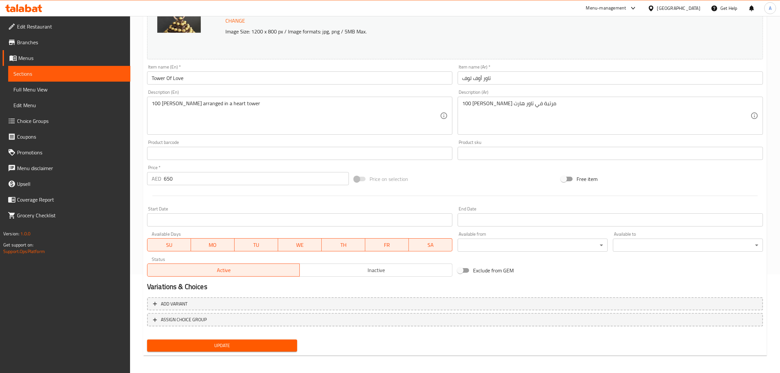
click at [250, 352] on div "Update" at bounding box center [221, 345] width 155 height 17
click at [246, 348] on span "Update" at bounding box center [222, 345] width 140 height 8
